Goal: Task Accomplishment & Management: Use online tool/utility

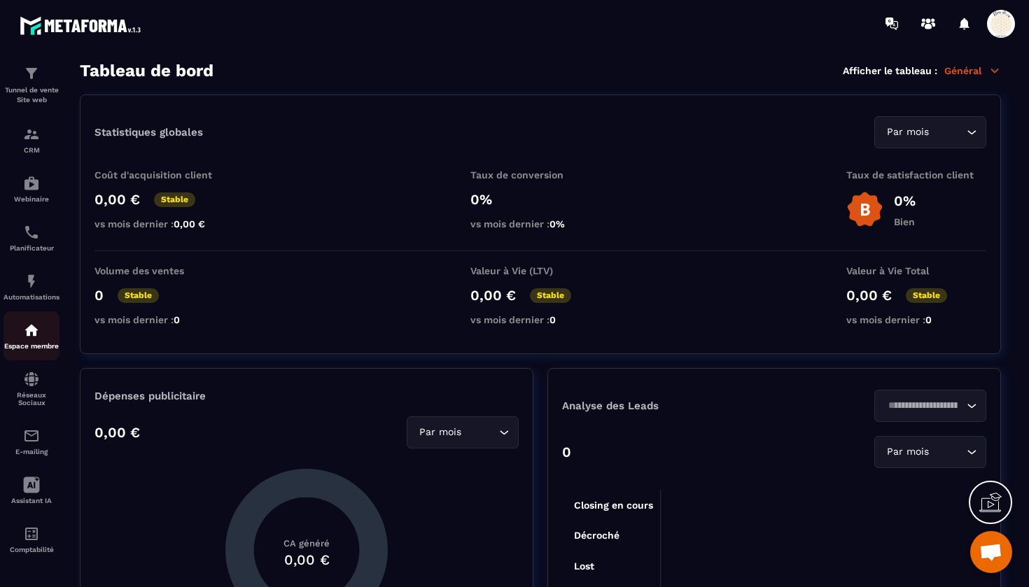
scroll to position [52, 0]
click at [27, 332] on img at bounding box center [31, 330] width 17 height 17
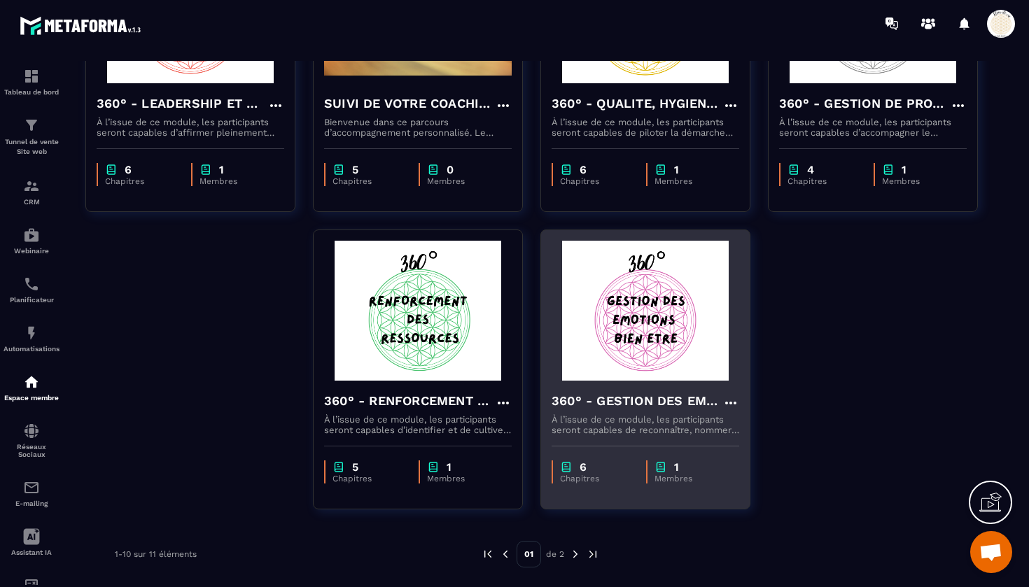
scroll to position [532, 0]
click at [619, 398] on h4 "360° - GESTION DES EMOTIONS ET DE VOTRE BIEN ETRE" at bounding box center [636, 401] width 171 height 20
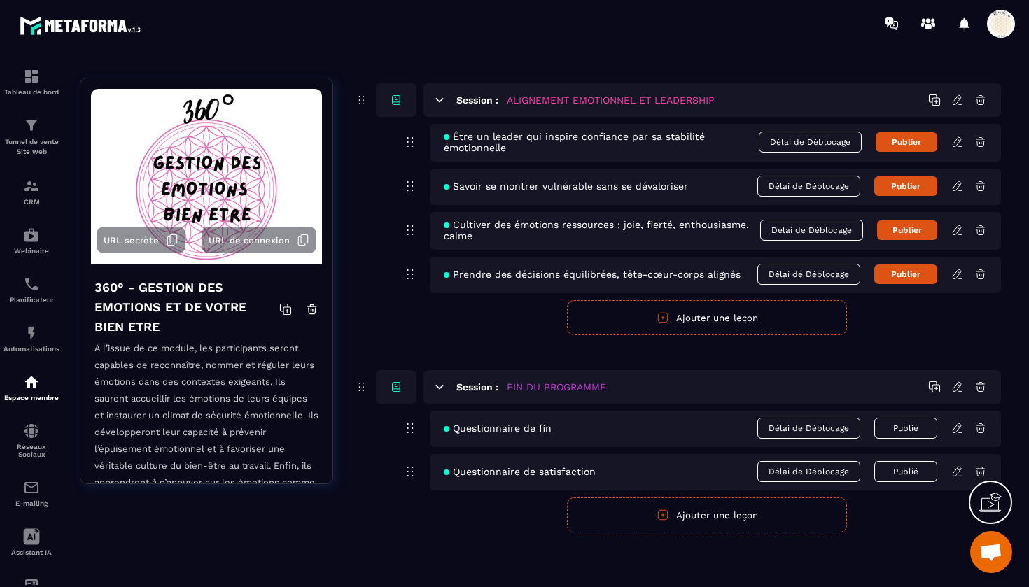
scroll to position [1154, 0]
click at [700, 513] on button "Ajouter une leçon" at bounding box center [707, 515] width 280 height 35
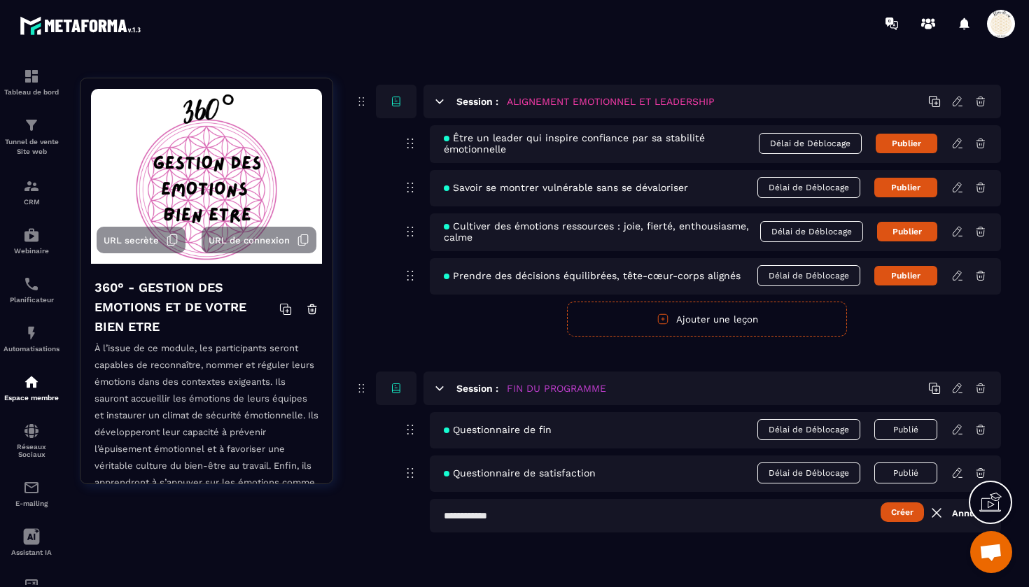
scroll to position [1153, 0]
click at [535, 520] on input "text" at bounding box center [715, 516] width 571 height 34
type input "*******"
click at [913, 518] on button "Créer" at bounding box center [901, 512] width 43 height 20
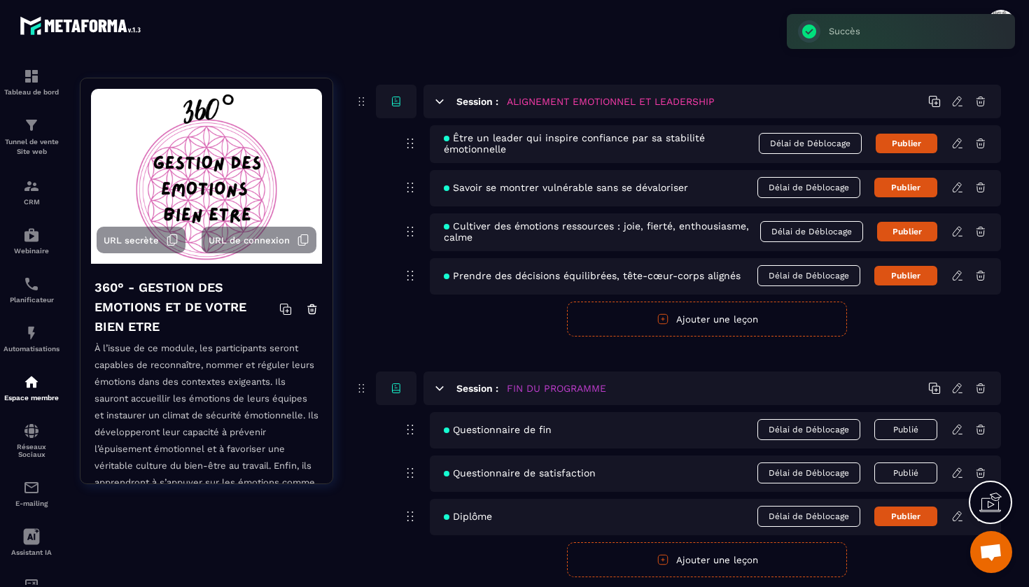
click at [956, 518] on icon at bounding box center [957, 516] width 13 height 13
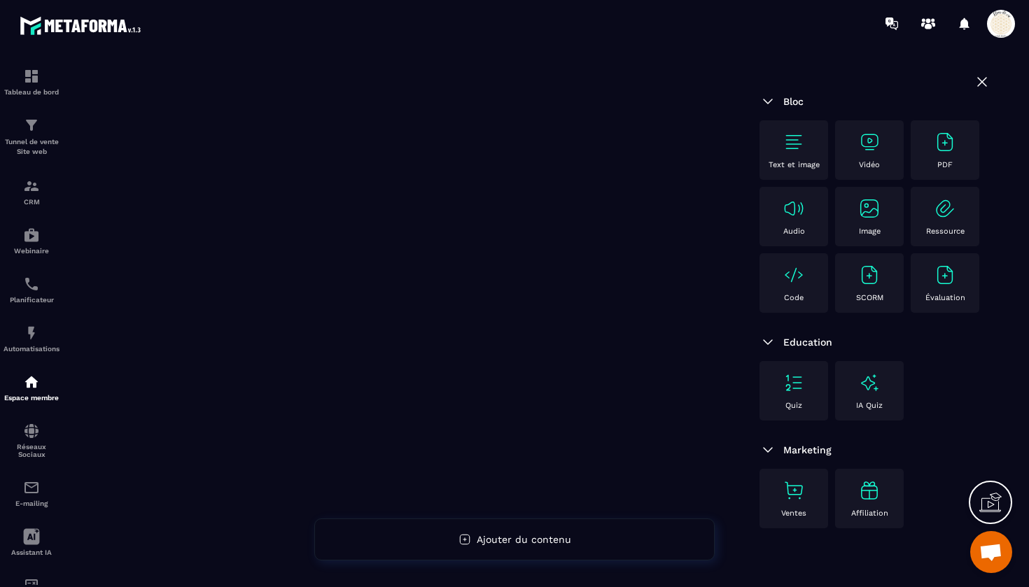
click at [645, 171] on div at bounding box center [407, 309] width 669 height 515
click at [953, 287] on div "Évaluation" at bounding box center [944, 283] width 55 height 38
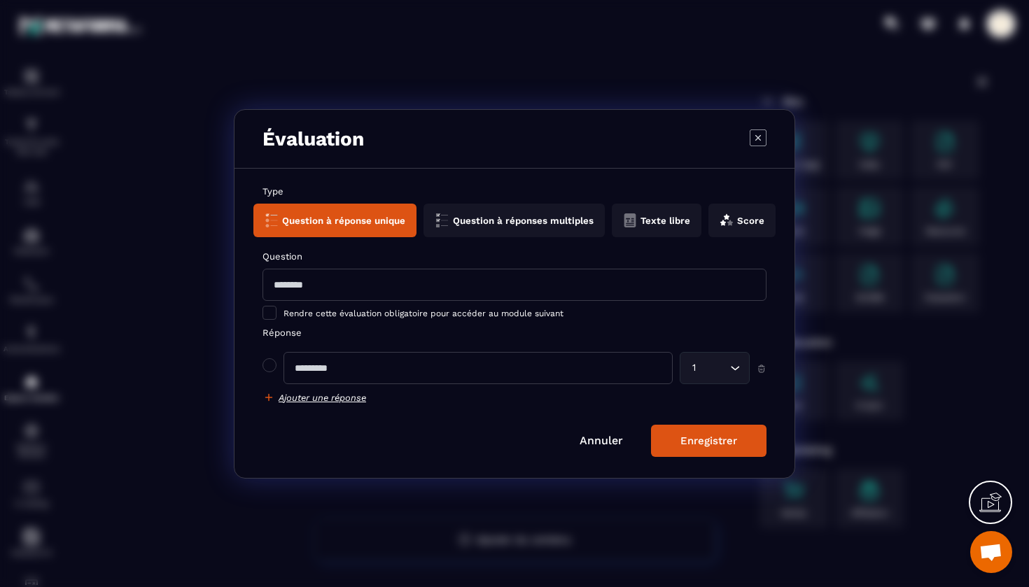
click at [762, 135] on icon "Modal window" at bounding box center [757, 137] width 17 height 17
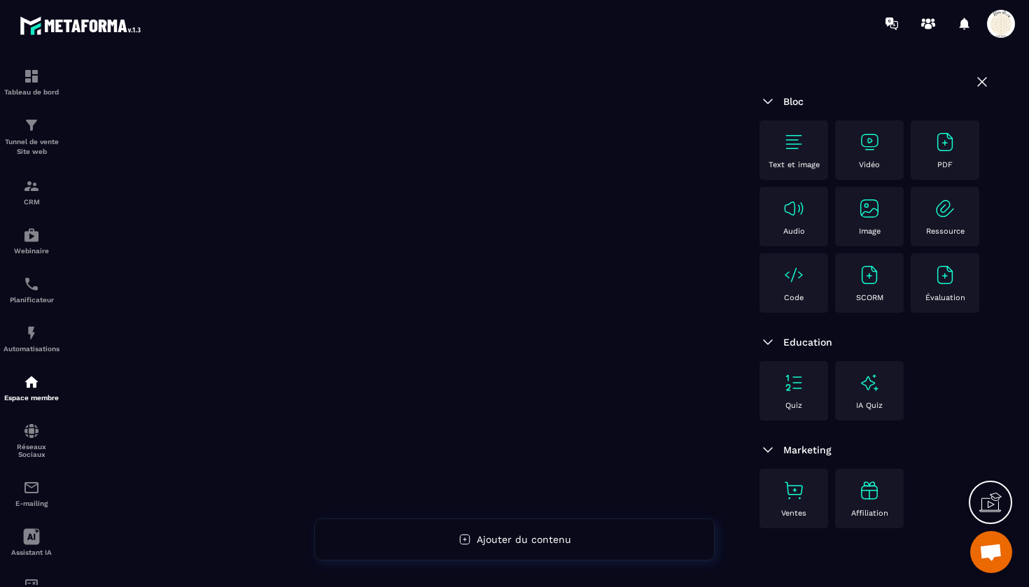
click at [864, 285] on img at bounding box center [869, 275] width 22 height 22
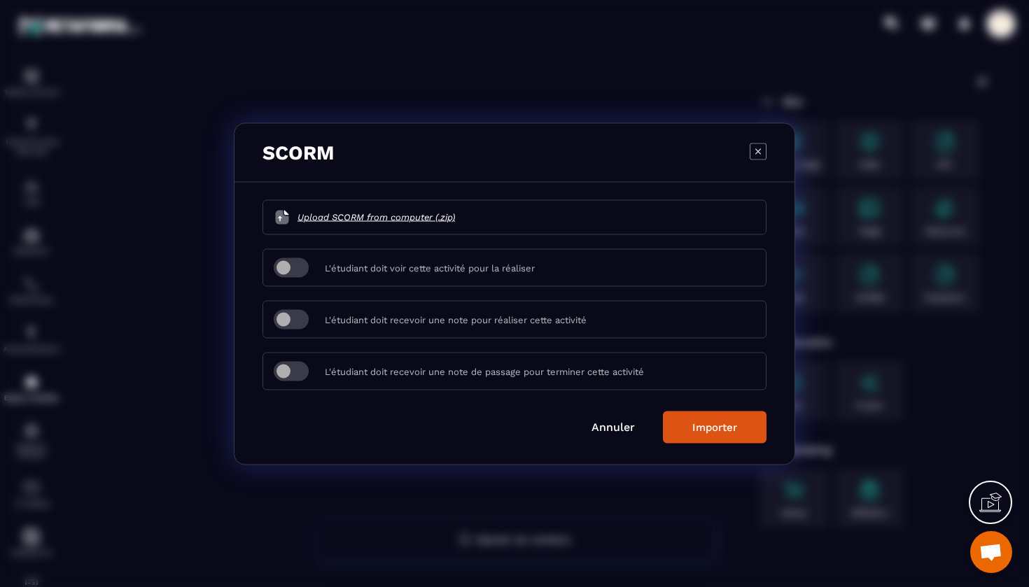
click at [759, 147] on icon "Modal window" at bounding box center [757, 151] width 17 height 17
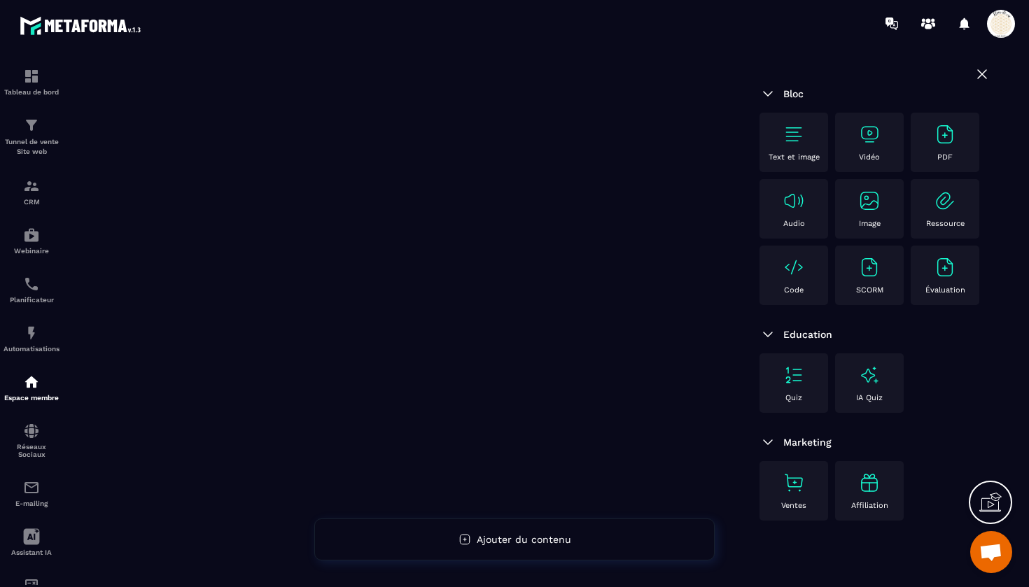
scroll to position [8, 0]
click at [871, 374] on img at bounding box center [869, 375] width 22 height 22
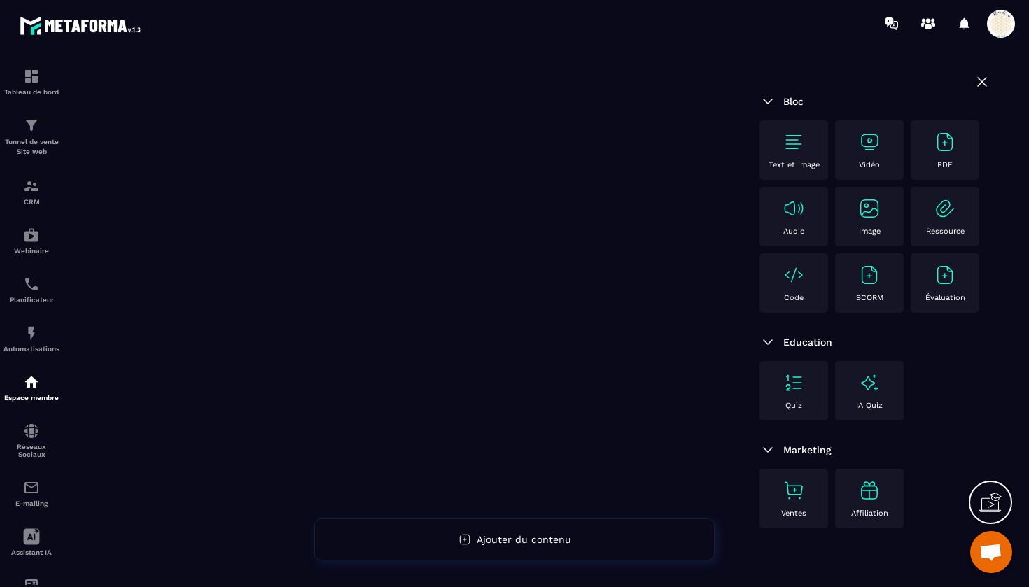
scroll to position [0, 0]
click at [764, 101] on img at bounding box center [767, 101] width 17 height 17
click at [978, 81] on icon at bounding box center [981, 81] width 17 height 17
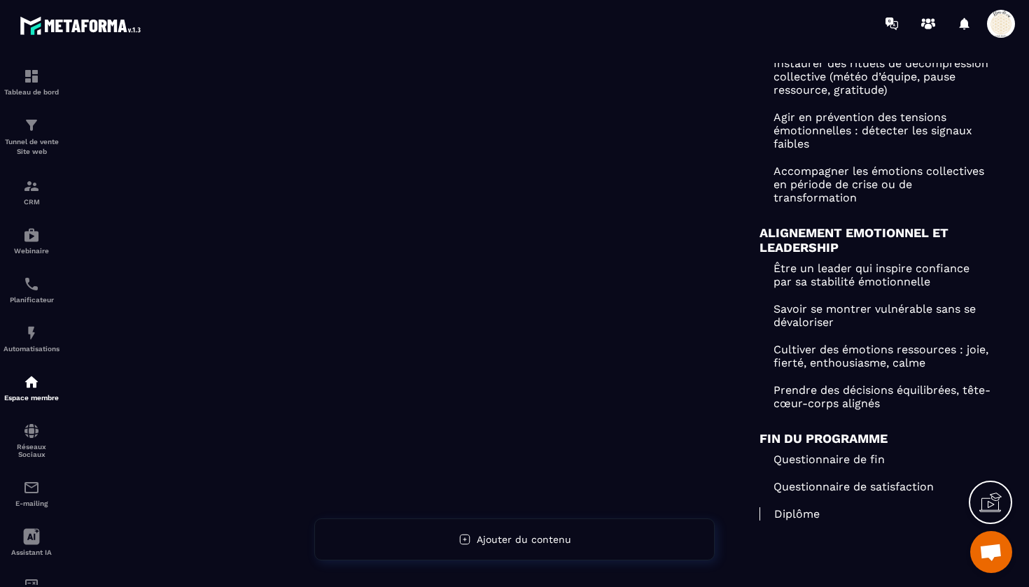
scroll to position [615, 0]
click at [32, 122] on img at bounding box center [31, 125] width 17 height 17
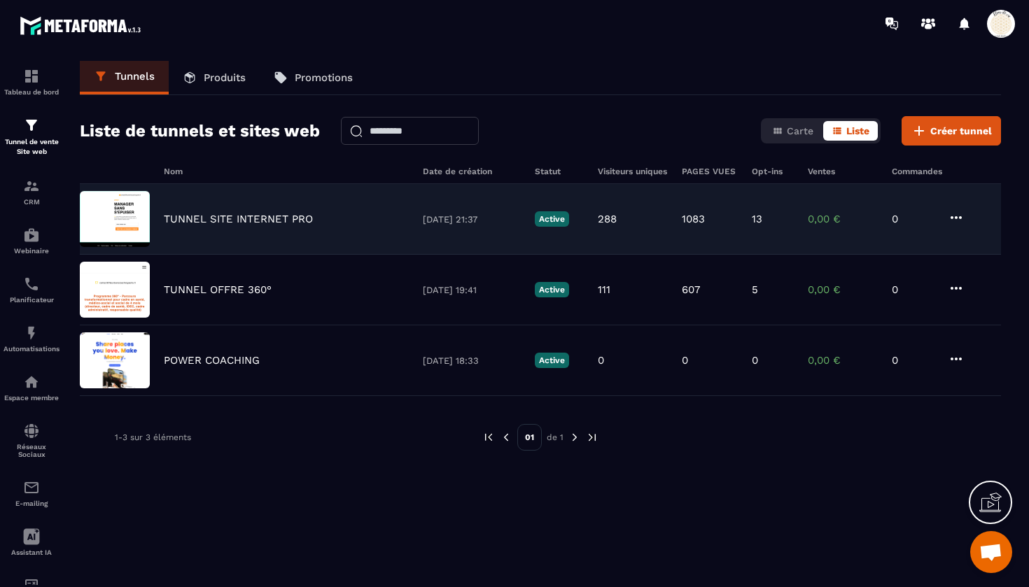
click at [237, 228] on div "TUNNEL SITE INTERNET PRO [DATE] 21:37 Active 288 1083 13 0,00 € 0" at bounding box center [540, 219] width 921 height 71
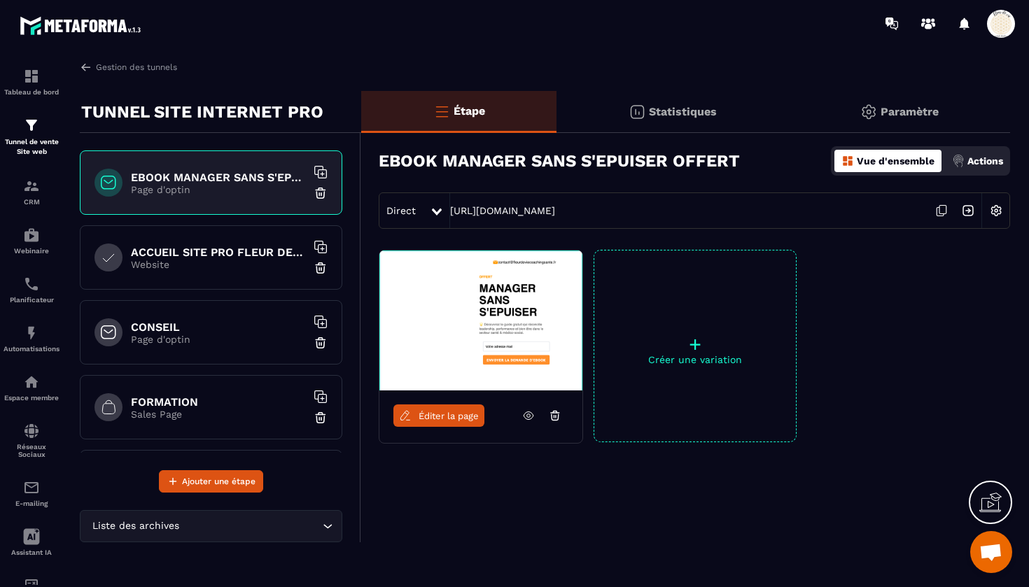
click at [241, 332] on h6 "CONSEIL" at bounding box center [218, 327] width 175 height 13
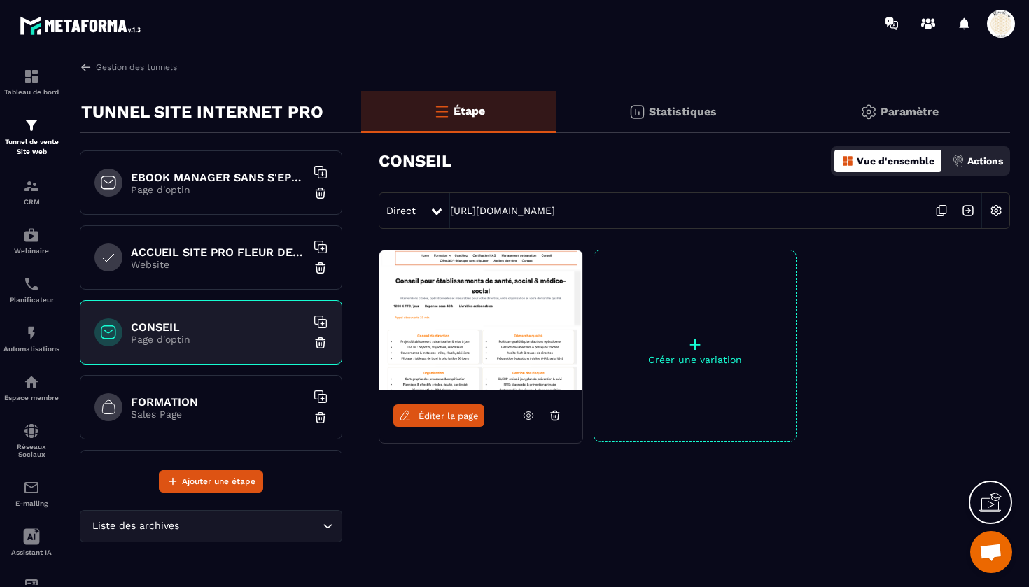
click at [446, 412] on span "Éditer la page" at bounding box center [448, 416] width 60 height 10
